Goal: Information Seeking & Learning: Learn about a topic

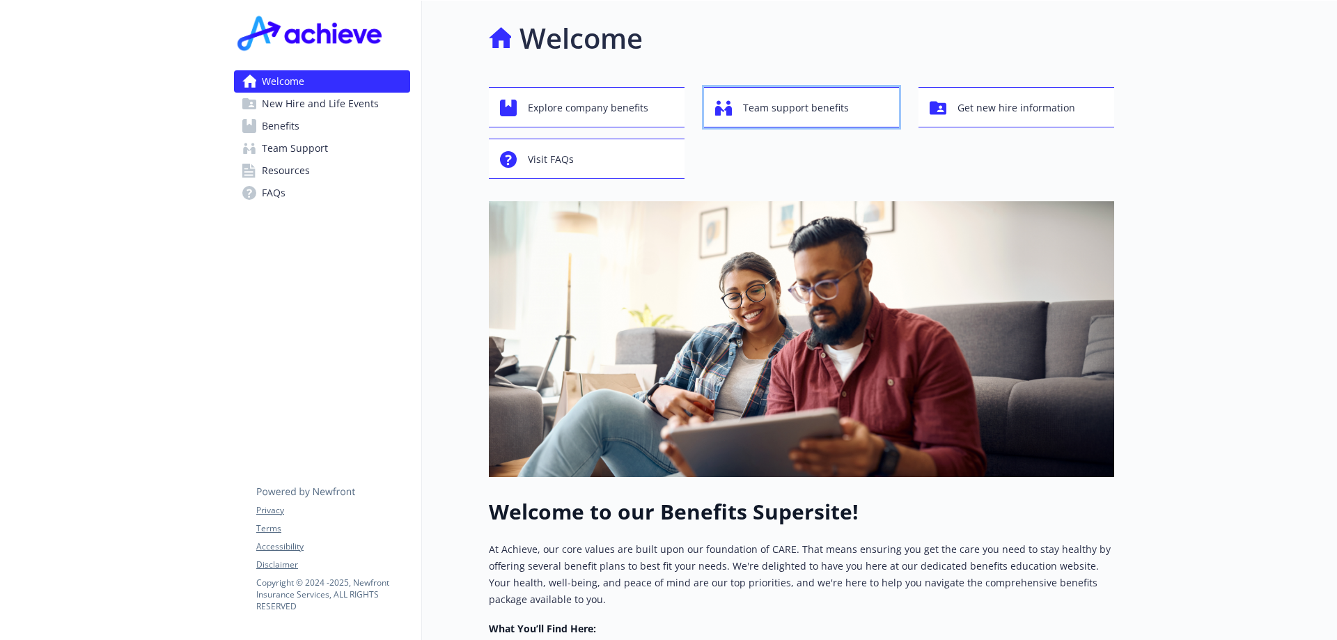
click at [775, 117] on span "Team support benefits" at bounding box center [796, 108] width 106 height 26
